Goal: Transaction & Acquisition: Register for event/course

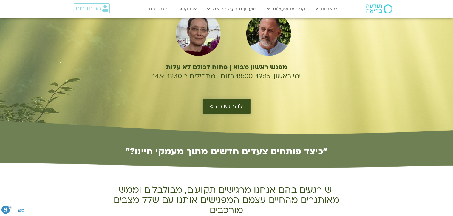
scroll to position [89, 0]
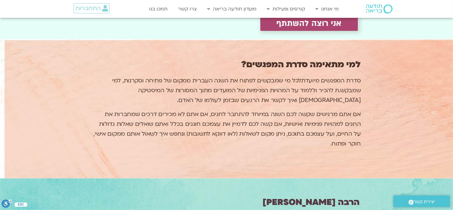
scroll to position [537, 0]
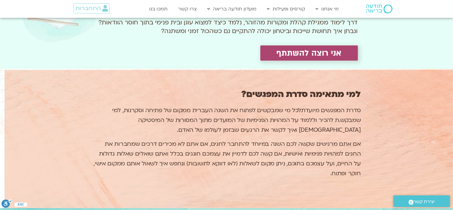
click at [309, 51] on span "אני רוצה להשתתף" at bounding box center [309, 53] width 65 height 9
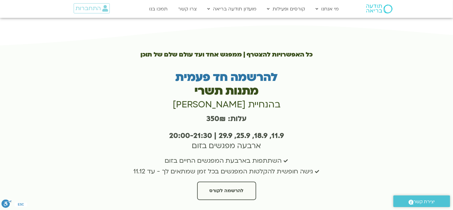
scroll to position [1115, 0]
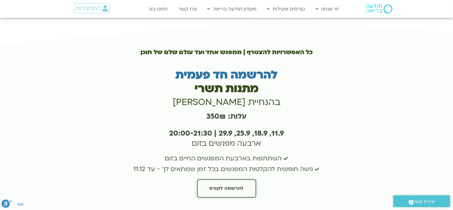
click at [232, 186] on span "להרשמה לקורס" at bounding box center [227, 188] width 34 height 5
